Goal: Task Accomplishment & Management: Complete application form

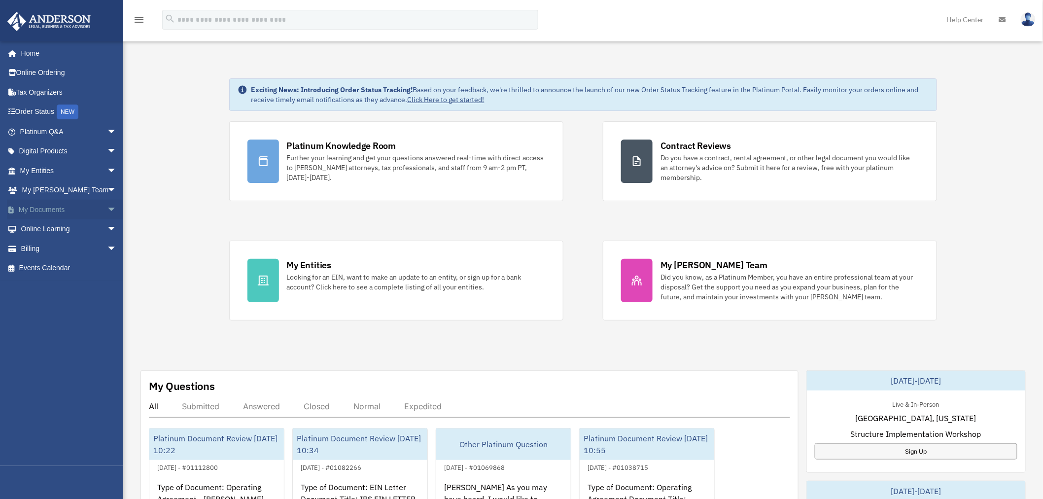
click at [109, 204] on span "arrow_drop_down" at bounding box center [117, 210] width 20 height 20
click at [62, 248] on link "Meeting Minutes" at bounding box center [73, 248] width 118 height 20
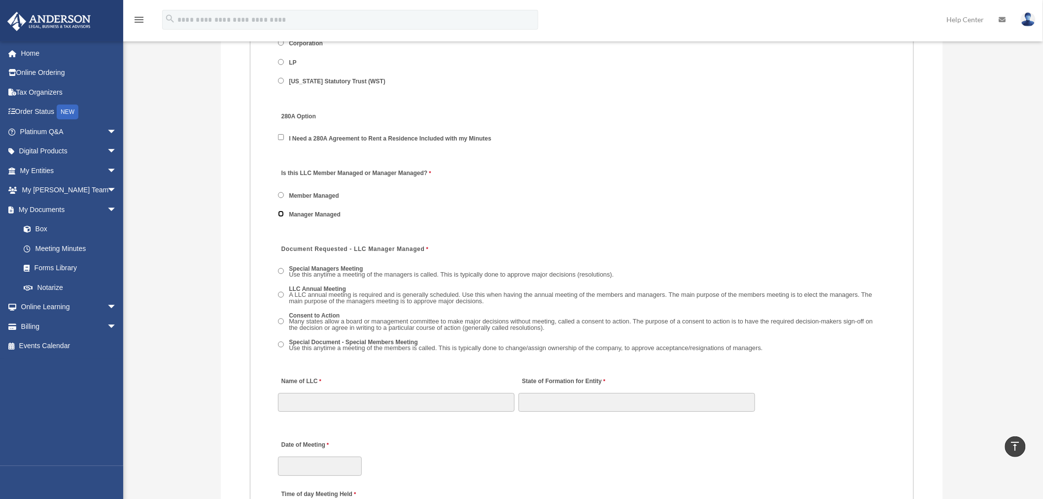
scroll to position [1314, 0]
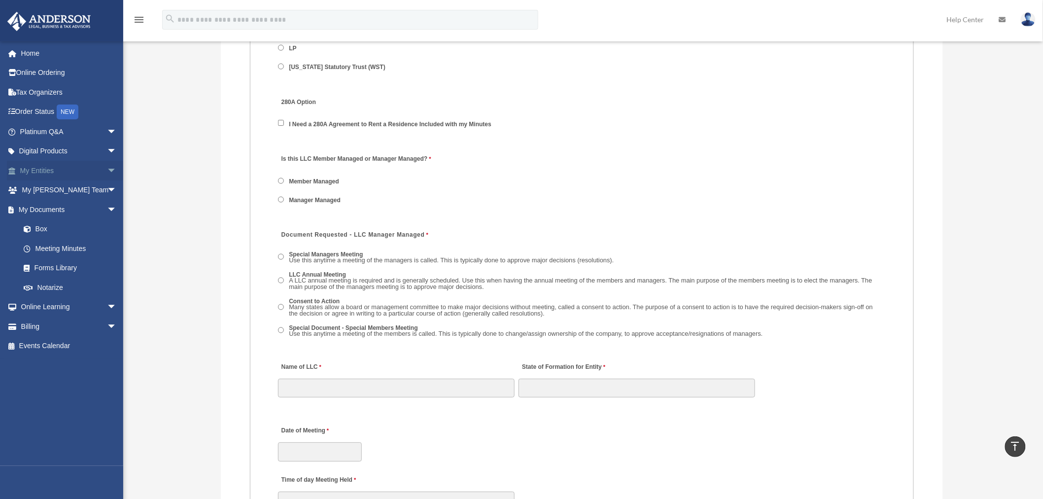
click at [107, 172] on span "arrow_drop_down" at bounding box center [117, 171] width 20 height 20
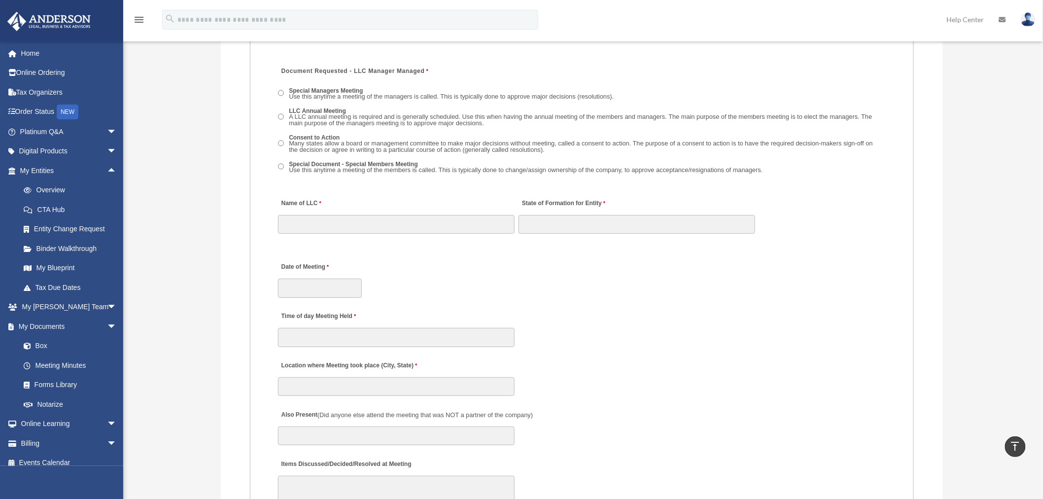
scroll to position [1478, 0]
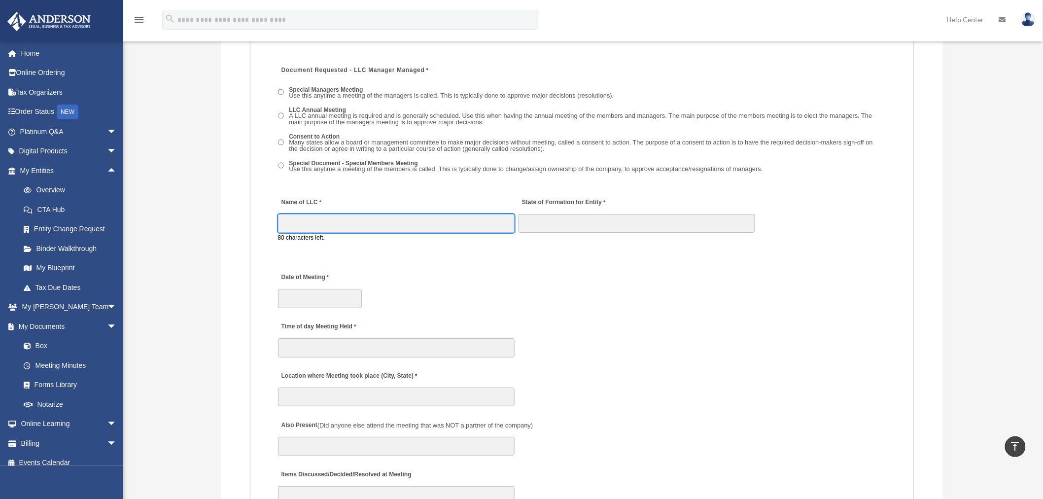
click at [369, 214] on input "Name of LLC" at bounding box center [396, 223] width 237 height 19
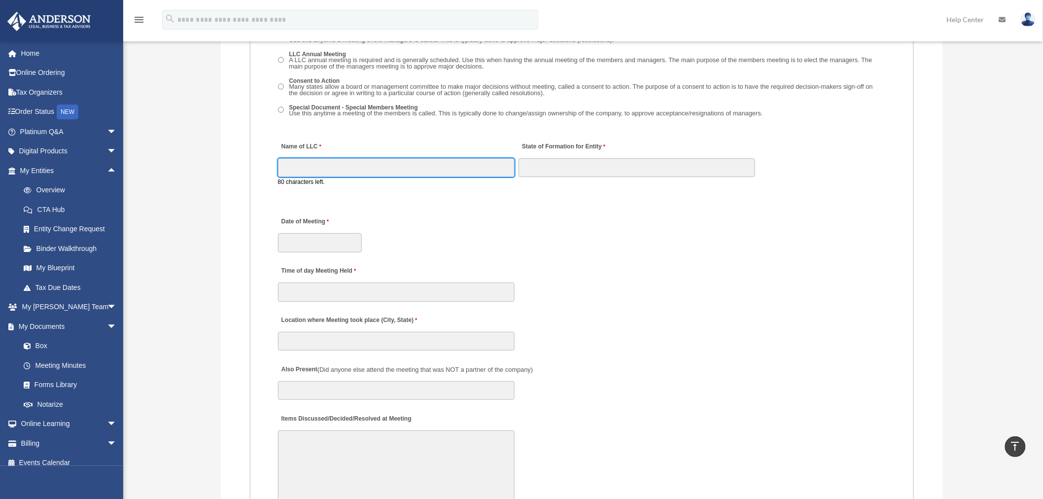
scroll to position [1533, 0]
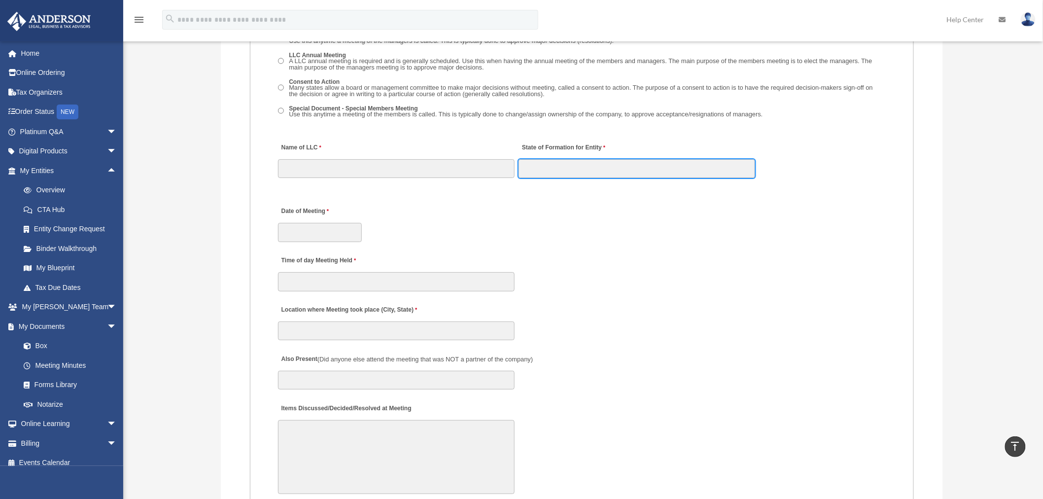
click at [567, 165] on input "State of Formation for Entity" at bounding box center [636, 168] width 237 height 19
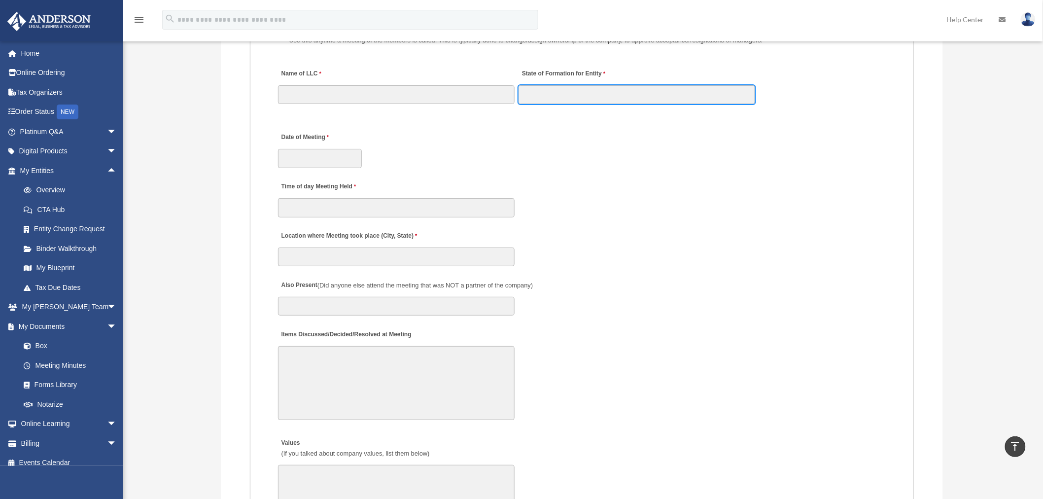
scroll to position [1642, 0]
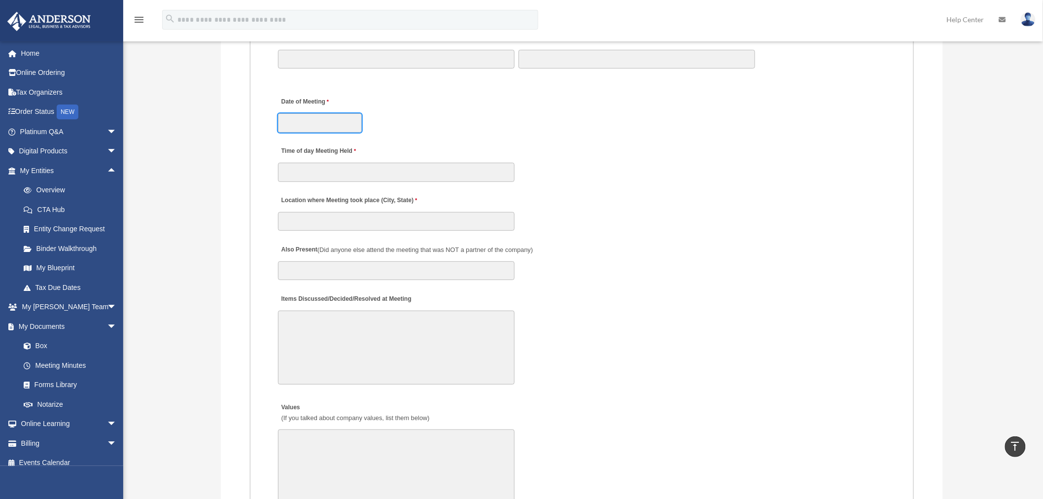
click at [332, 114] on input "Date of Meeting" at bounding box center [320, 122] width 84 height 19
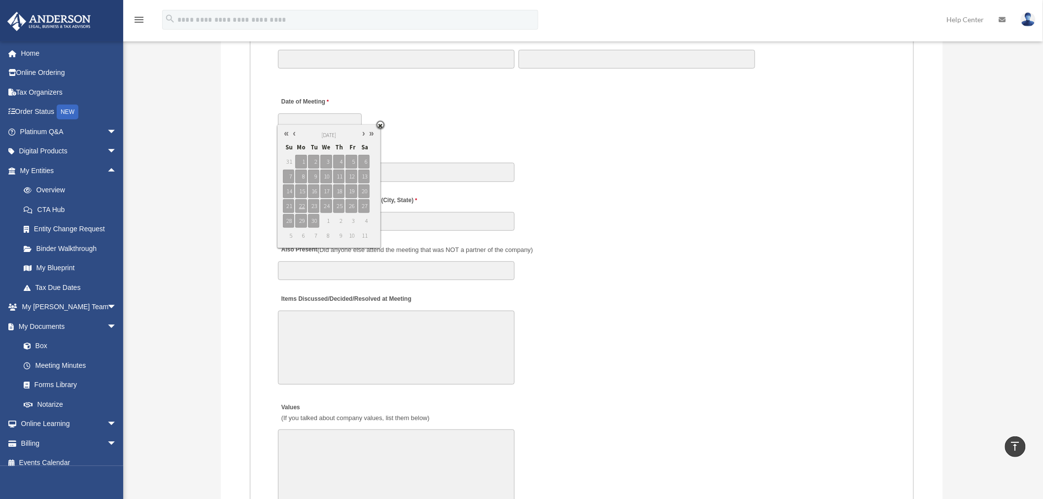
click at [602, 173] on div "Time of day Meeting Held" at bounding box center [582, 160] width 610 height 43
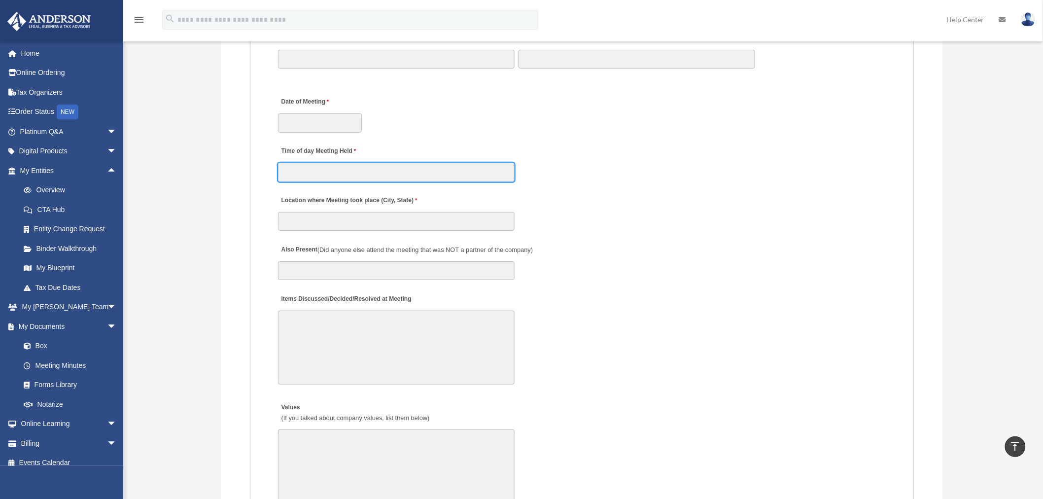
click at [289, 166] on input "Time of day Meeting Held" at bounding box center [396, 172] width 237 height 19
click at [634, 189] on div "Location where Meeting took place (City, State)" at bounding box center [582, 210] width 610 height 43
click at [367, 163] on input "Time of day Meeting Held" at bounding box center [396, 172] width 237 height 19
click at [643, 189] on div "Location where Meeting took place (City, State)" at bounding box center [582, 210] width 610 height 43
click at [402, 163] on input "Time of day Meeting Held" at bounding box center [396, 172] width 237 height 19
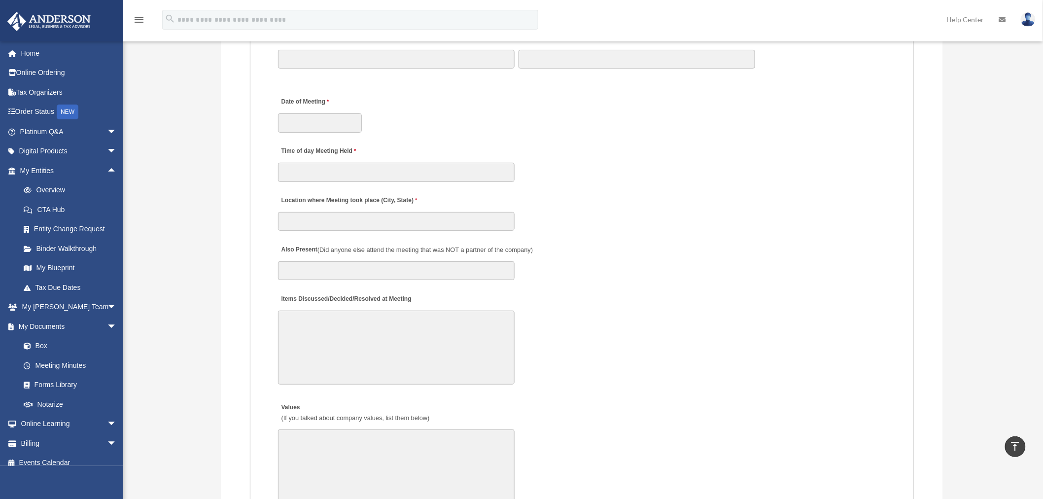
click at [568, 189] on div "Location where Meeting took place (City, State)" at bounding box center [582, 210] width 610 height 43
click at [386, 213] on input "Location where Meeting took place (City, State)" at bounding box center [396, 221] width 237 height 19
click at [627, 260] on div "Also Present (Did anyone else attend the meeting that was NOT a partner of the …" at bounding box center [582, 259] width 610 height 43
click at [490, 214] on input "Location where Meeting took place (City, State)" at bounding box center [396, 221] width 237 height 19
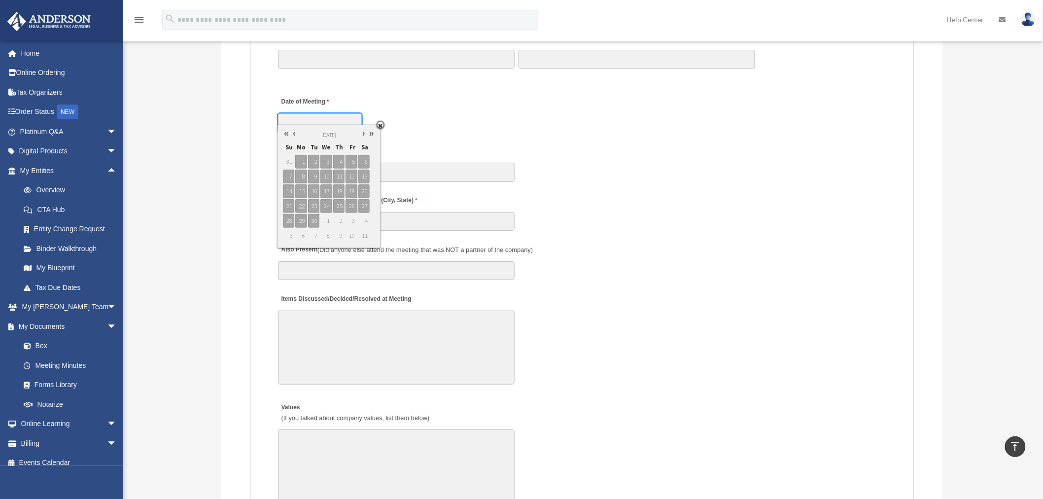
click at [306, 113] on input "Date of Meeting" at bounding box center [320, 122] width 84 height 19
click at [557, 118] on div "Date of Meeting" at bounding box center [582, 111] width 610 height 43
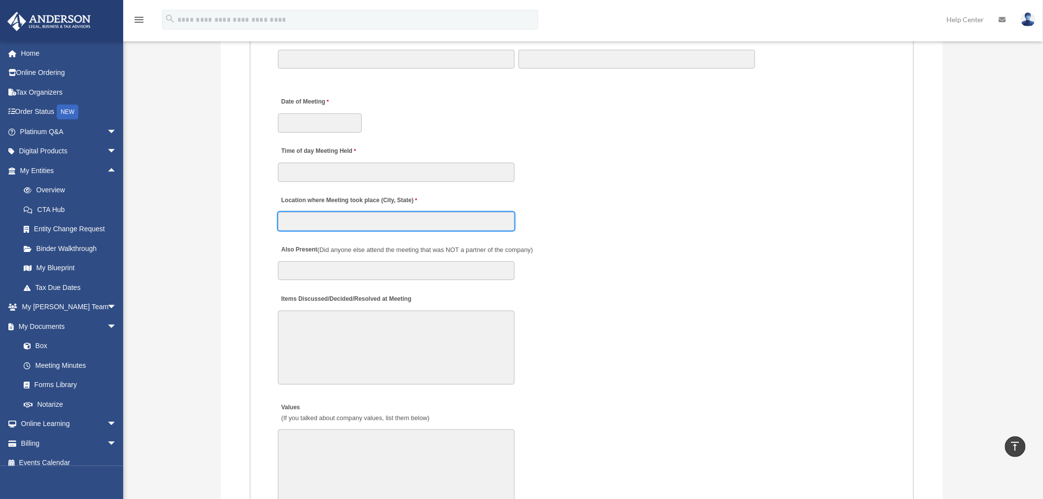
click at [317, 213] on input "Location where Meeting took place (City, State)" at bounding box center [396, 221] width 237 height 19
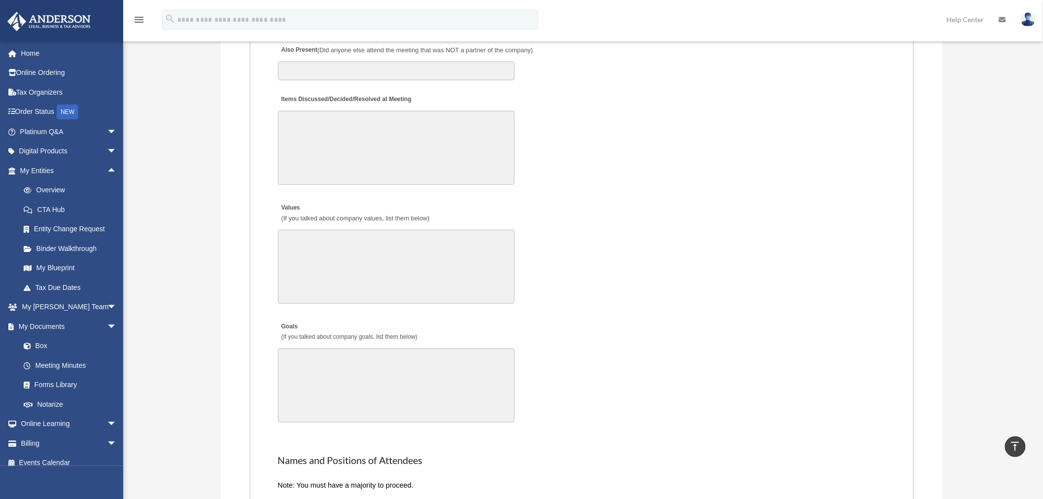
scroll to position [1861, 0]
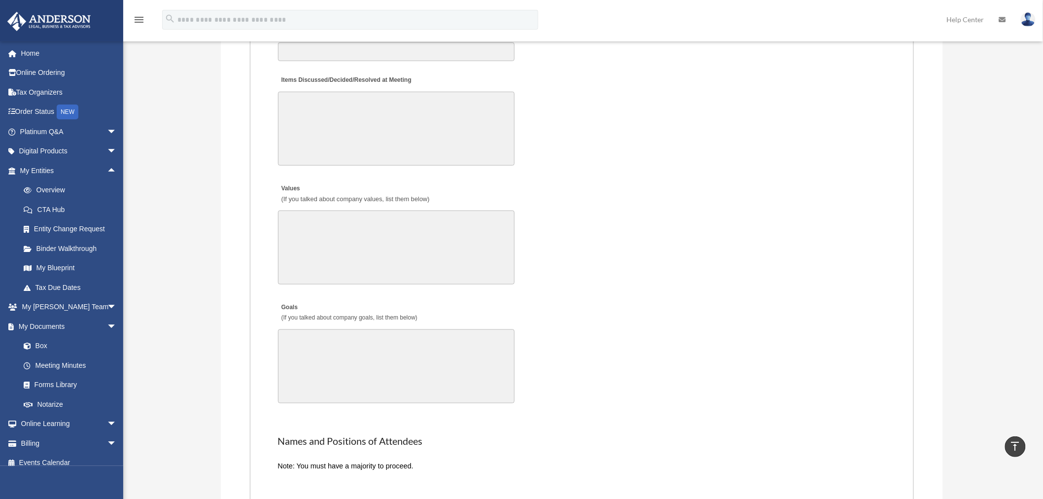
click at [328, 104] on textarea "Items Discussed/Decided/Resolved at Meeting" at bounding box center [396, 129] width 237 height 74
click at [346, 220] on textarea "Values (If you talked about company values, list them below)" at bounding box center [396, 247] width 237 height 74
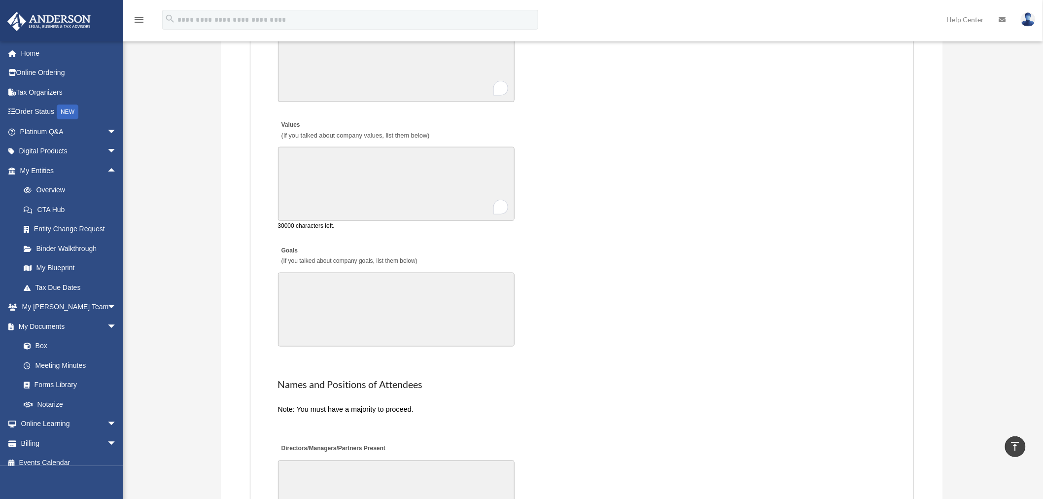
scroll to position [1916, 0]
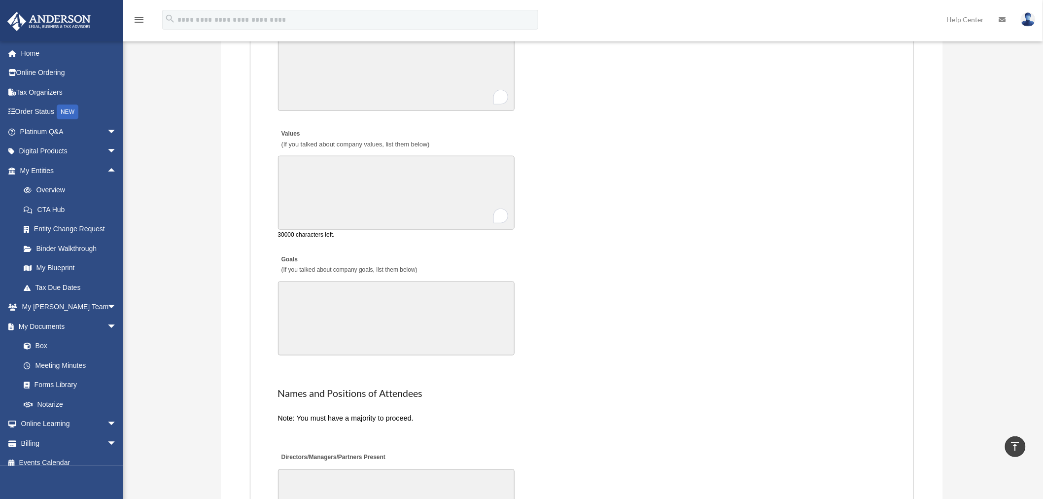
click at [420, 194] on textarea "Values (If you talked about company values, list them below)" at bounding box center [396, 193] width 237 height 74
click at [401, 316] on textarea "Goals (If you talked about company goals, list them below)" at bounding box center [396, 318] width 237 height 74
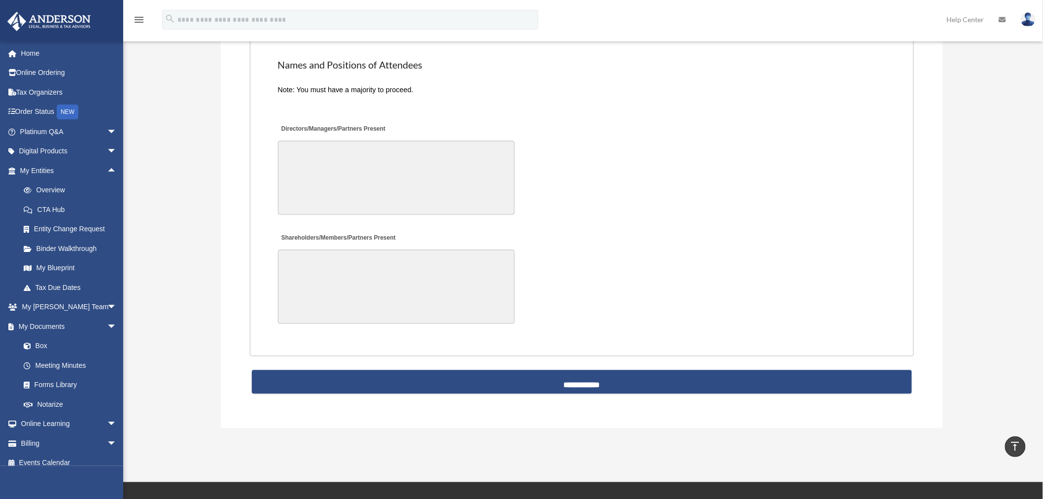
scroll to position [2244, 0]
click at [378, 140] on textarea "Directors/Managers/Partners Present" at bounding box center [396, 177] width 237 height 74
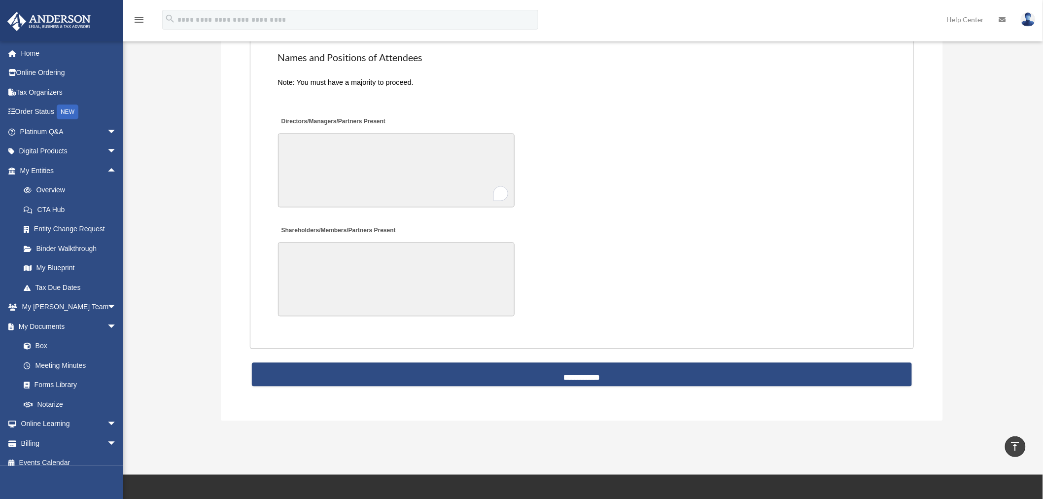
click at [378, 242] on textarea "Shareholders/Members/Partners Present" at bounding box center [396, 279] width 237 height 74
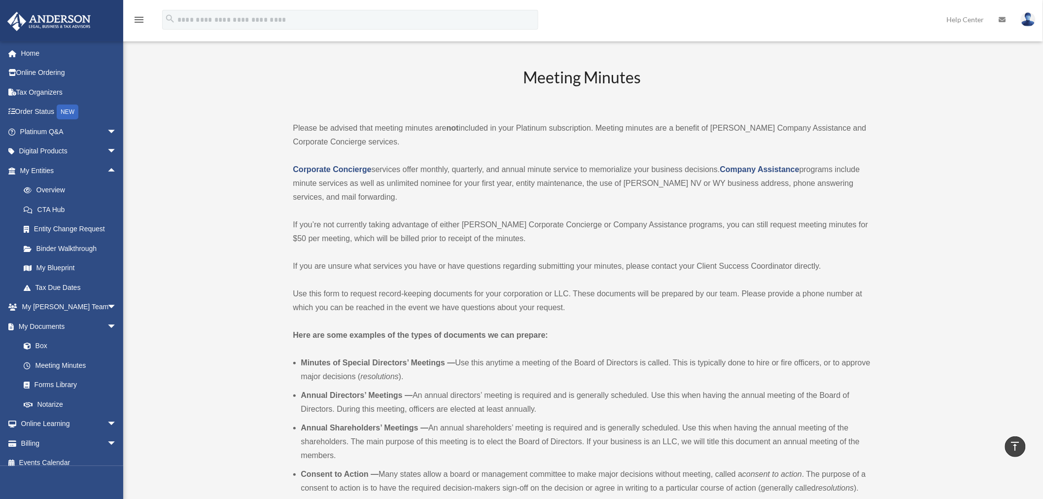
scroll to position [0, 0]
